Goal: Check status: Check status

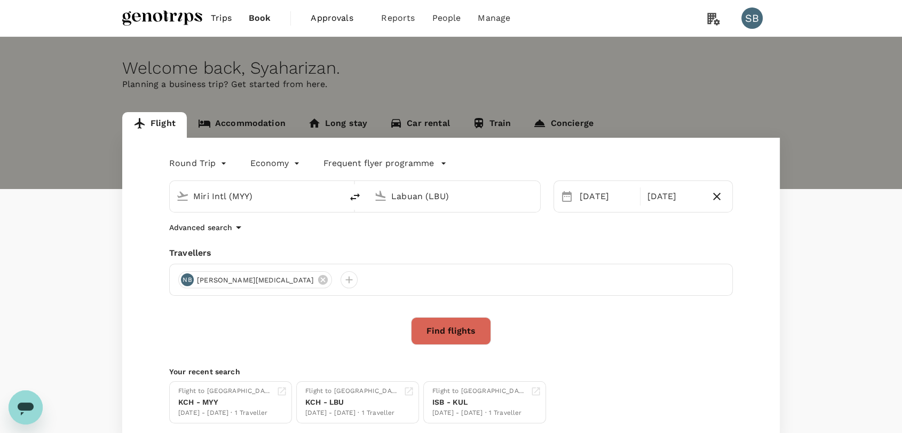
click at [218, 15] on span "Trips" at bounding box center [221, 18] width 21 height 13
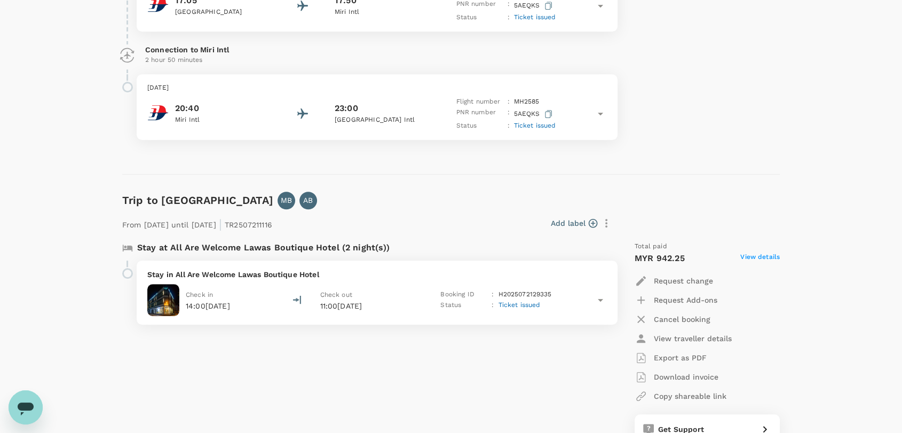
scroll to position [770, 0]
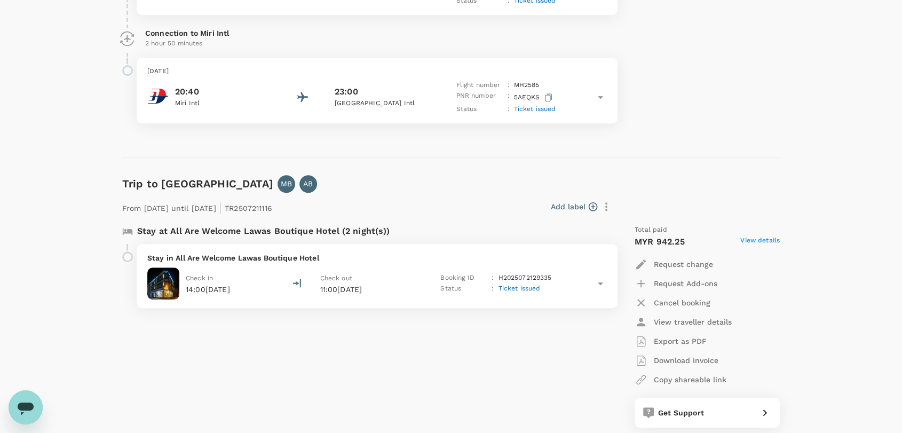
click at [451, 258] on p "Stay in All Are Welcome Lawas Boutique Hotel" at bounding box center [376, 257] width 459 height 11
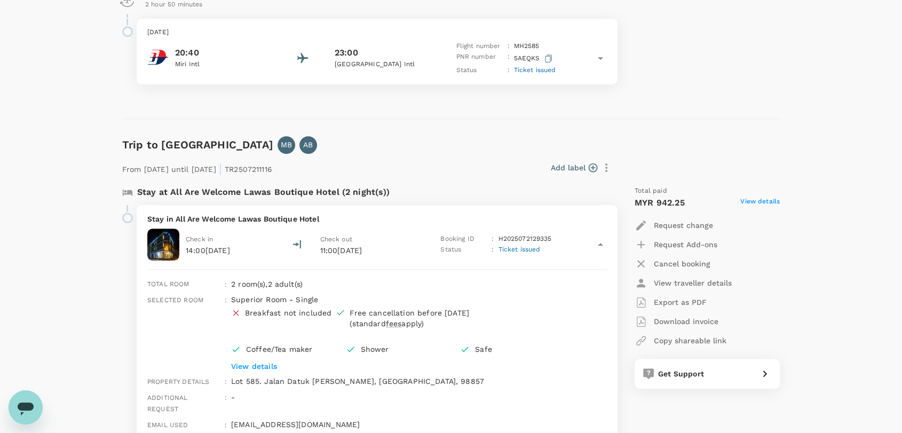
scroll to position [830, 0]
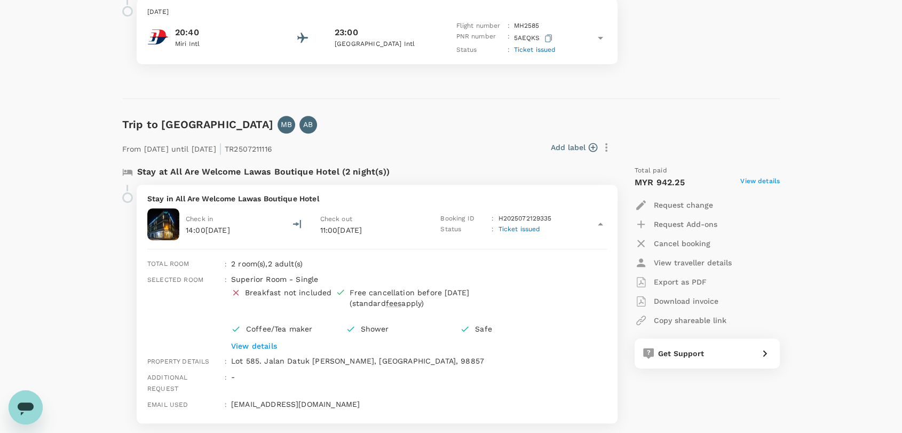
click at [266, 344] on p "View details" at bounding box center [403, 345] width 344 height 11
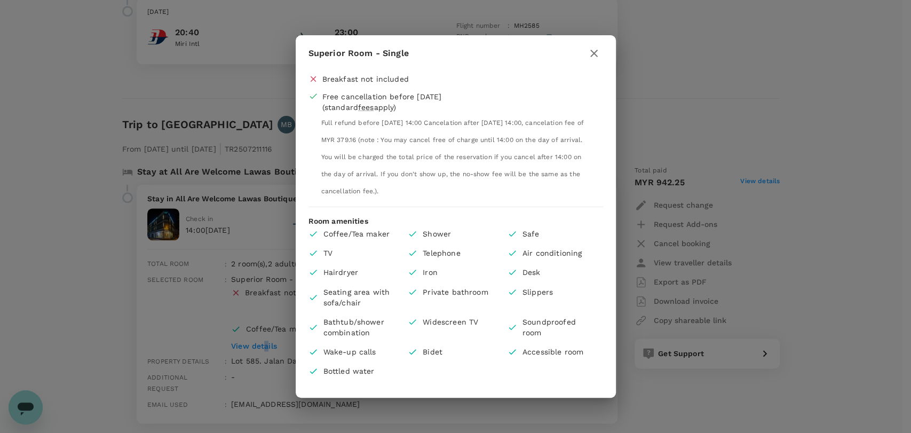
click at [591, 45] on button "button" at bounding box center [594, 53] width 18 height 18
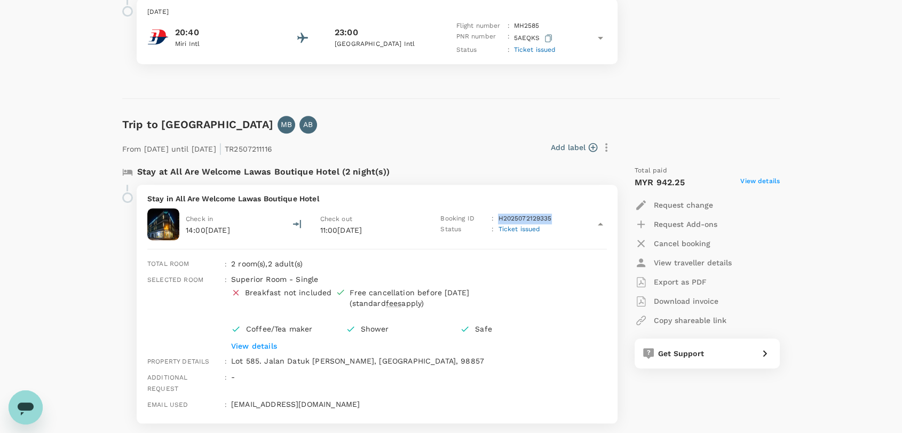
copy p "H2025072129335"
drag, startPoint x: 553, startPoint y: 219, endPoint x: 498, endPoint y: 213, distance: 55.2
click at [498, 213] on div "Booking ID : H2025072129335" at bounding box center [501, 218] width 122 height 11
